Goal: Information Seeking & Learning: Learn about a topic

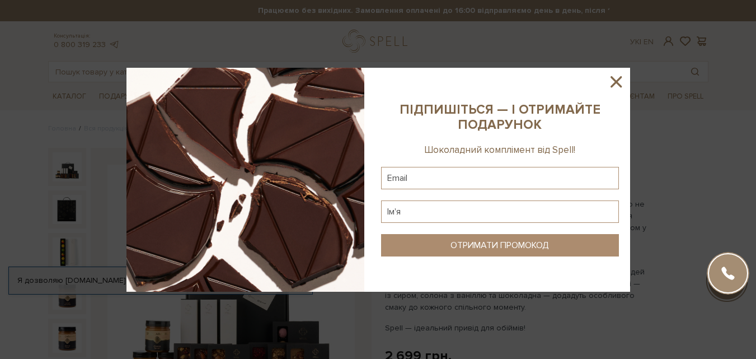
click at [614, 81] on icon at bounding box center [615, 81] width 19 height 19
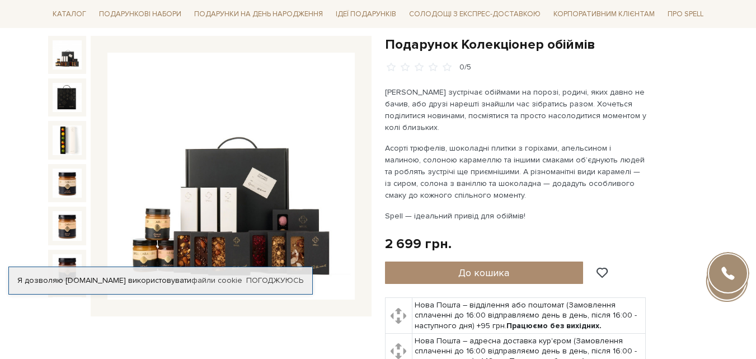
scroll to position [168, 0]
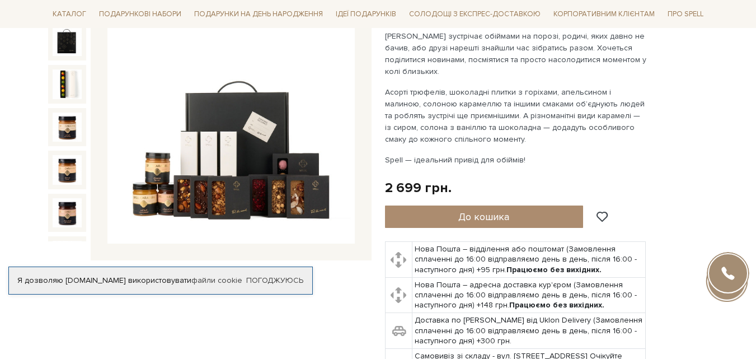
click at [262, 143] on img at bounding box center [230, 120] width 247 height 247
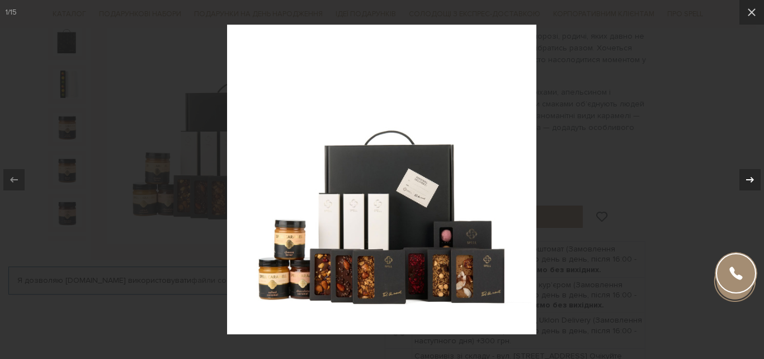
click at [750, 180] on icon at bounding box center [750, 179] width 8 height 6
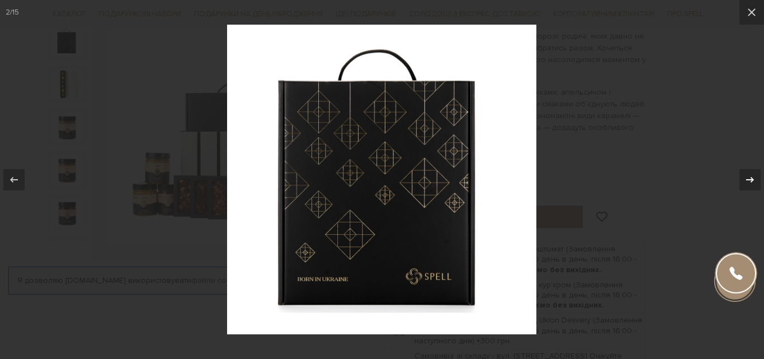
click at [750, 180] on icon at bounding box center [750, 179] width 8 height 6
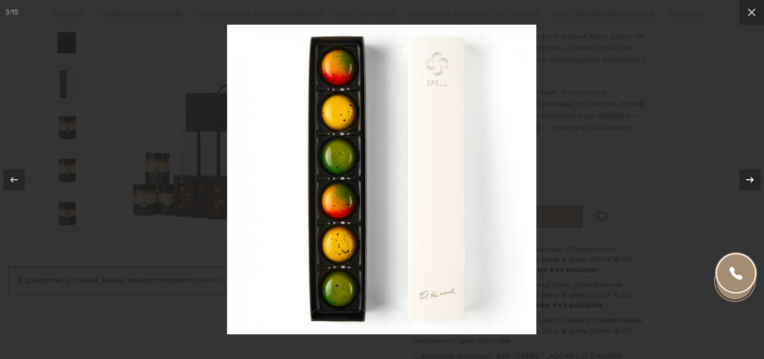
click at [750, 180] on icon at bounding box center [750, 179] width 8 height 6
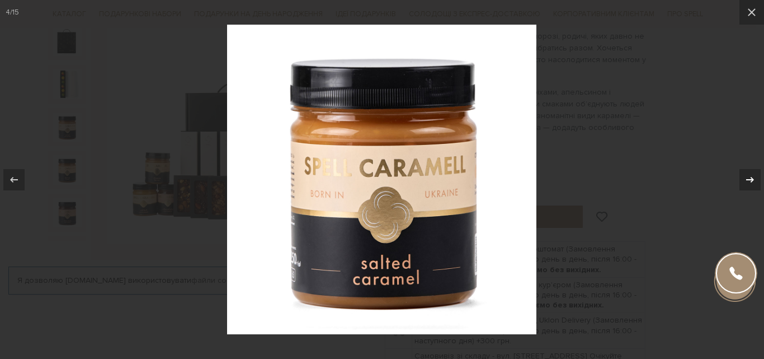
click at [750, 180] on div "4 / 15" at bounding box center [382, 179] width 764 height 359
click at [750, 180] on icon at bounding box center [750, 179] width 8 height 6
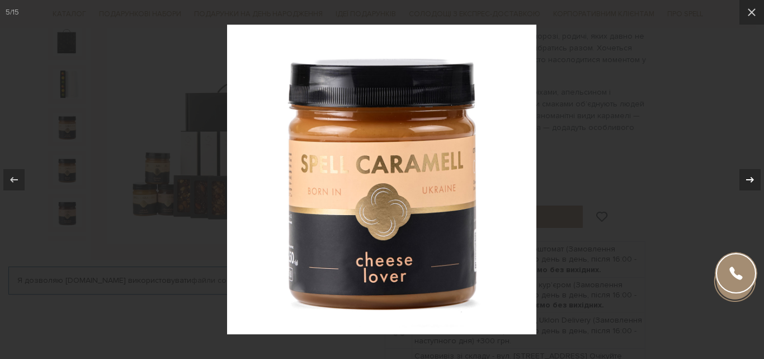
click at [749, 178] on icon at bounding box center [749, 179] width 13 height 13
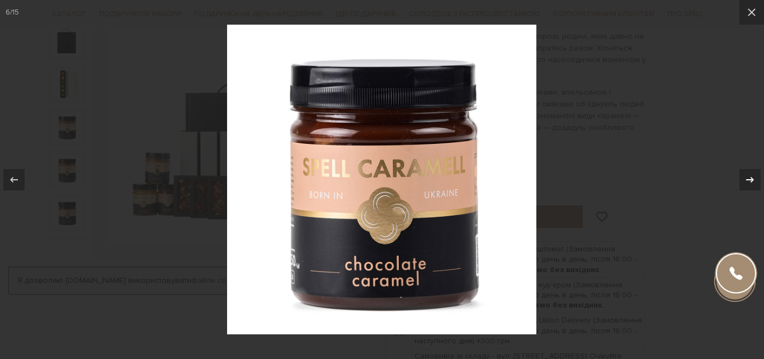
click at [752, 179] on icon at bounding box center [750, 179] width 8 height 6
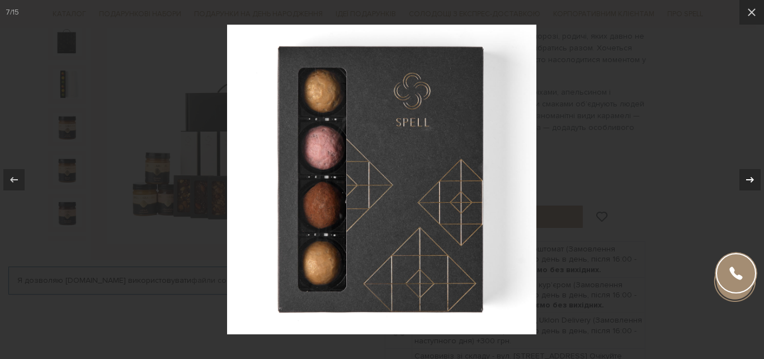
click at [752, 179] on icon at bounding box center [750, 179] width 8 height 6
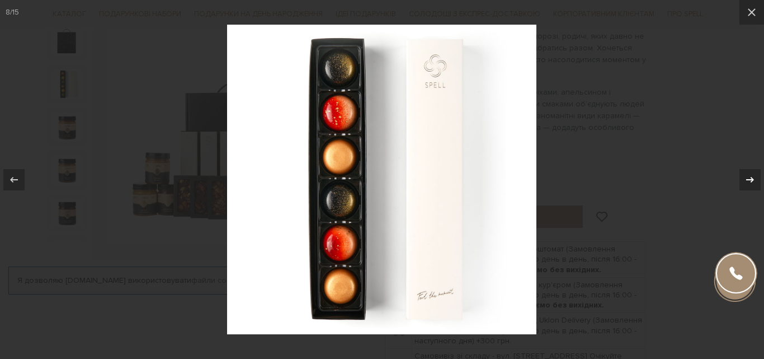
click at [752, 179] on icon at bounding box center [750, 179] width 8 height 6
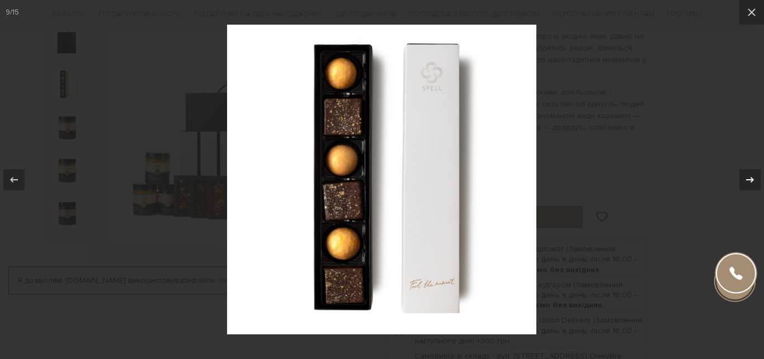
click at [752, 179] on icon at bounding box center [750, 179] width 8 height 6
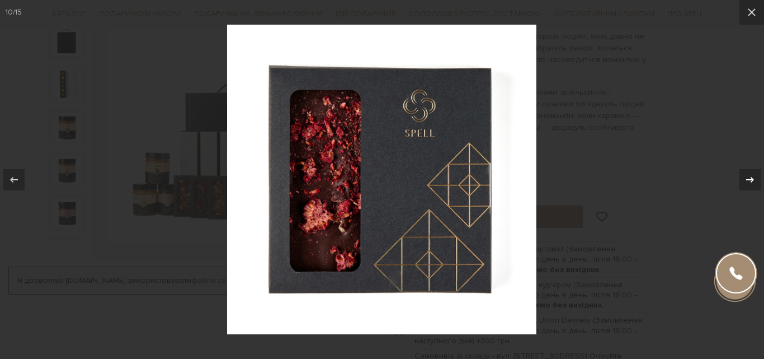
click at [752, 179] on icon at bounding box center [750, 179] width 8 height 6
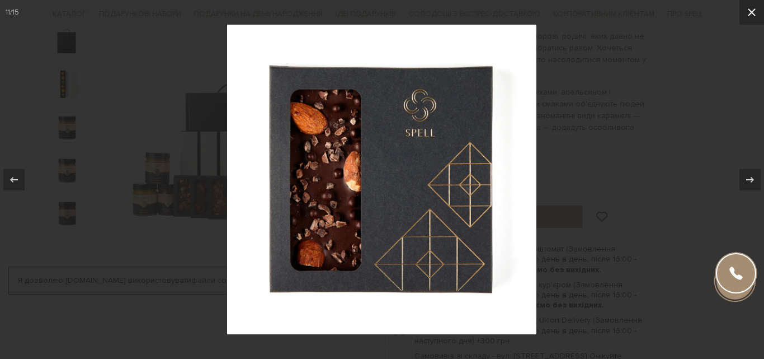
click at [753, 10] on icon at bounding box center [751, 12] width 13 height 13
